Goal: Task Accomplishment & Management: Complete application form

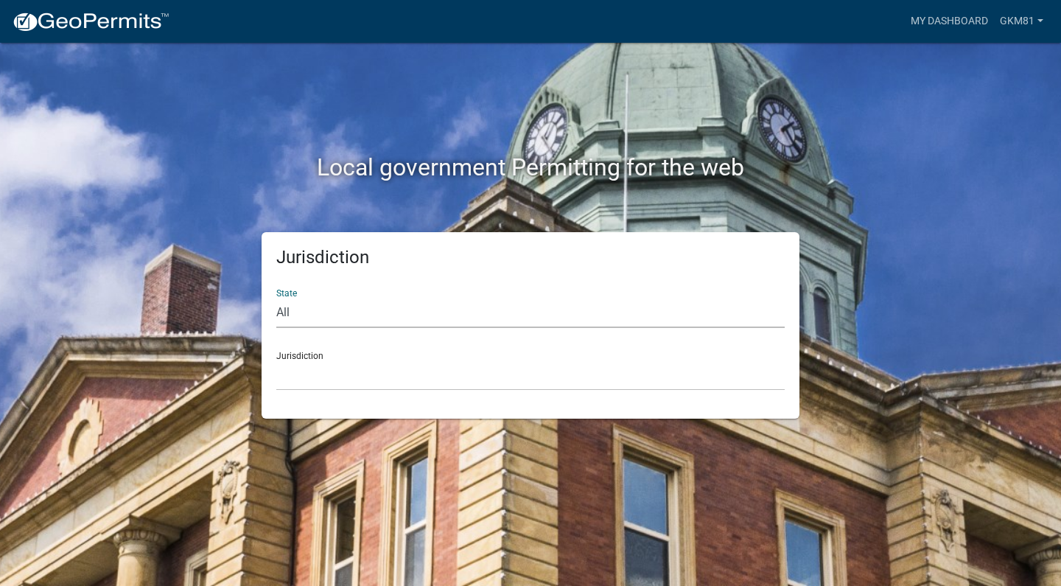
select select "[US_STATE]"
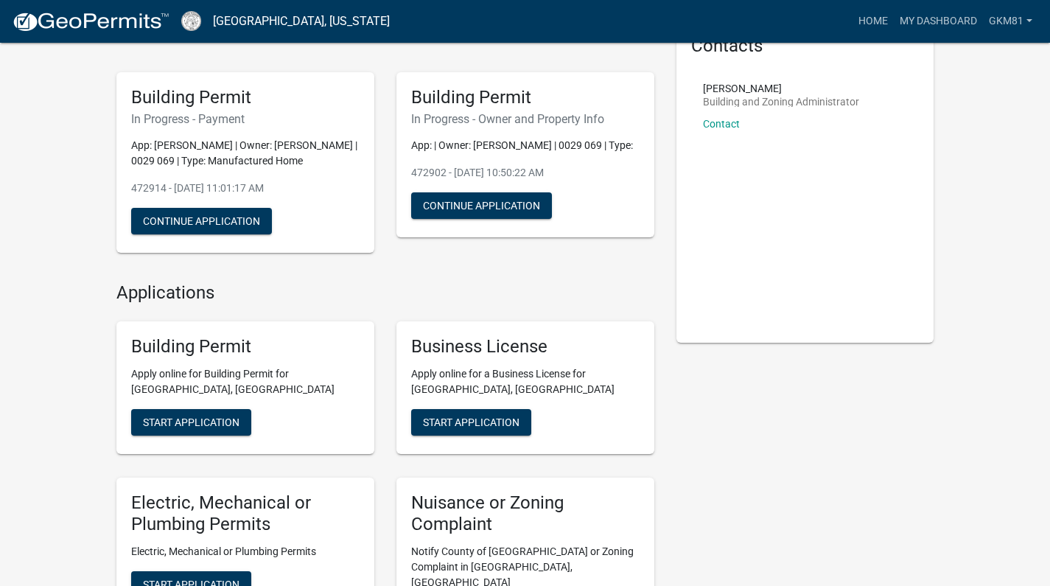
scroll to position [80, 0]
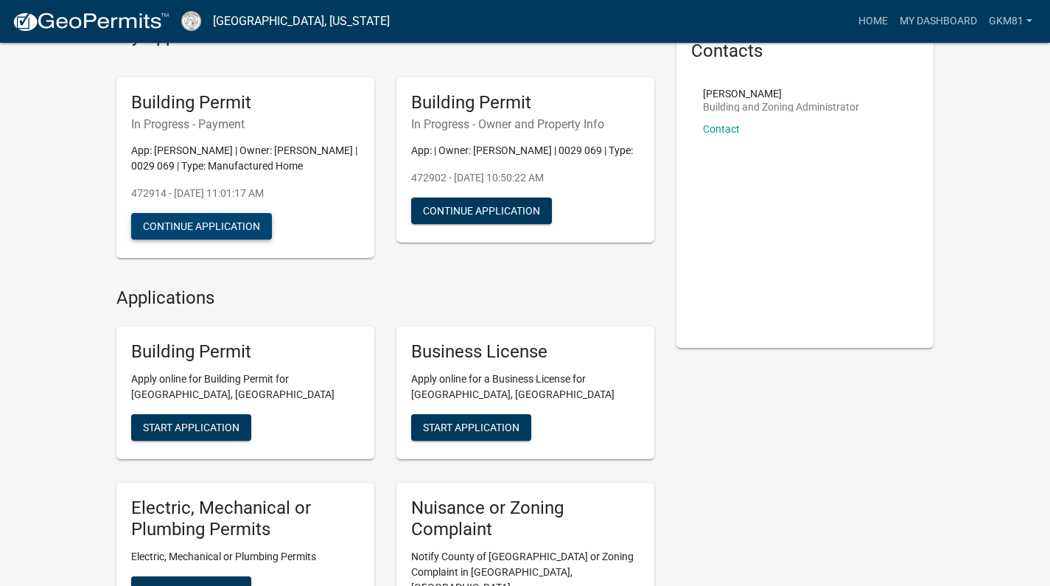
click at [214, 230] on button "Continue Application" at bounding box center [201, 226] width 141 height 27
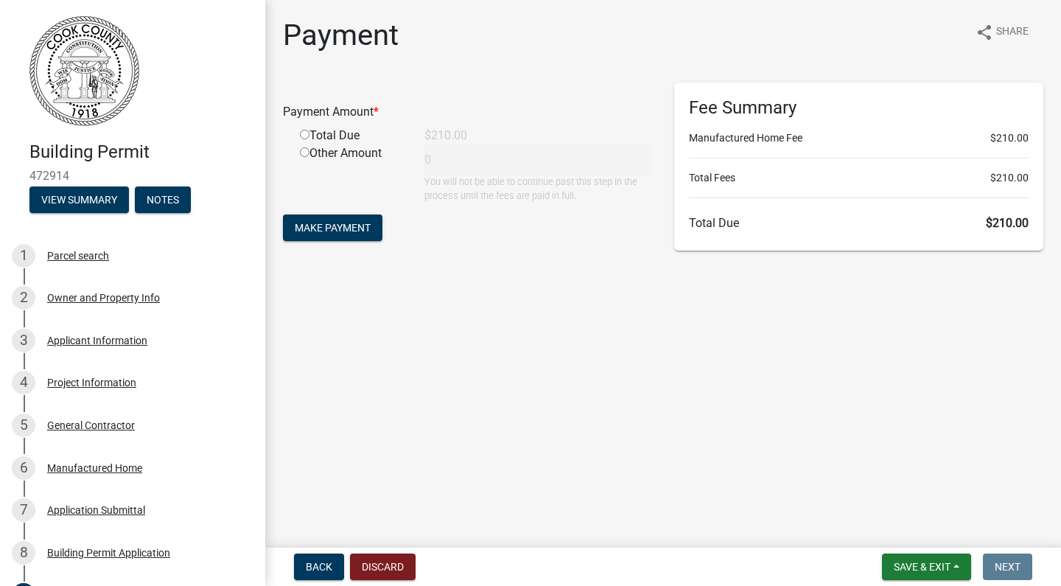
click at [301, 137] on input "radio" at bounding box center [305, 135] width 10 height 10
radio input "true"
type input "210"
click at [357, 225] on span "Make Payment" at bounding box center [333, 228] width 76 height 12
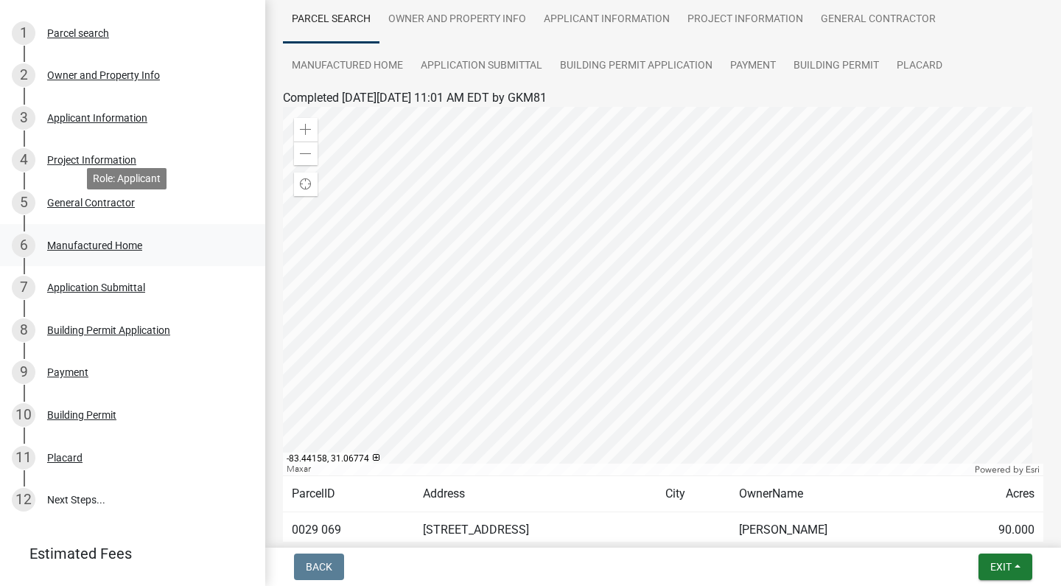
scroll to position [248, 0]
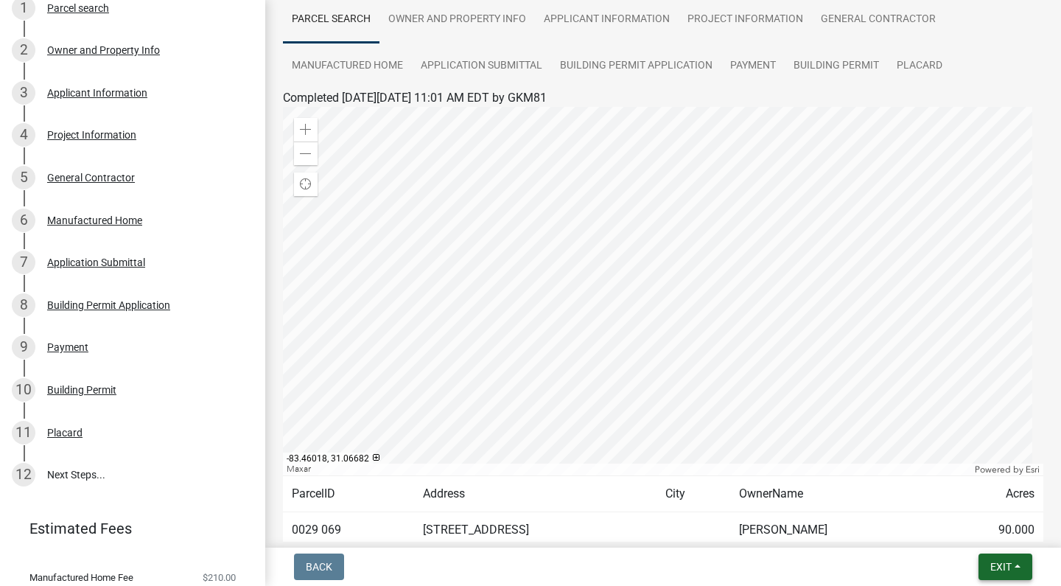
click at [1018, 570] on button "Exit" at bounding box center [1006, 566] width 54 height 27
click at [994, 524] on button "Save & Exit" at bounding box center [974, 528] width 118 height 35
